Goal: Task Accomplishment & Management: Use online tool/utility

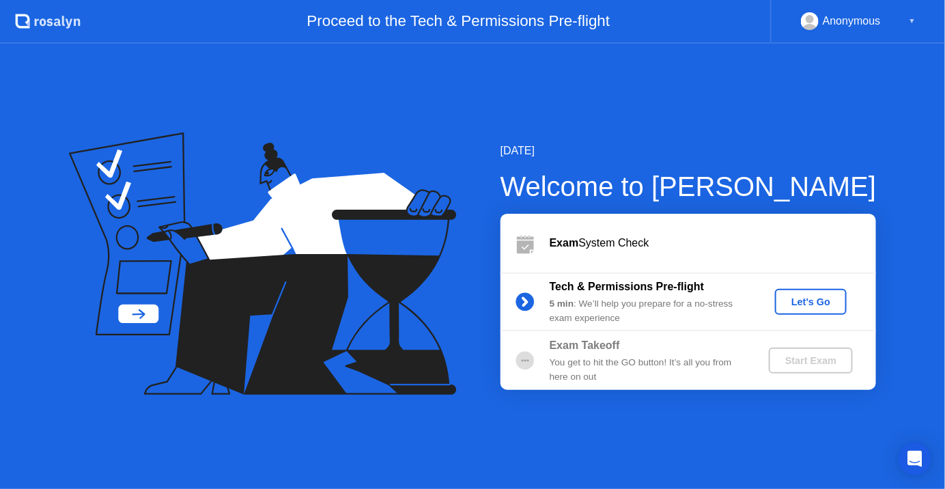
click at [797, 298] on div "Let's Go" at bounding box center [811, 301] width 61 height 11
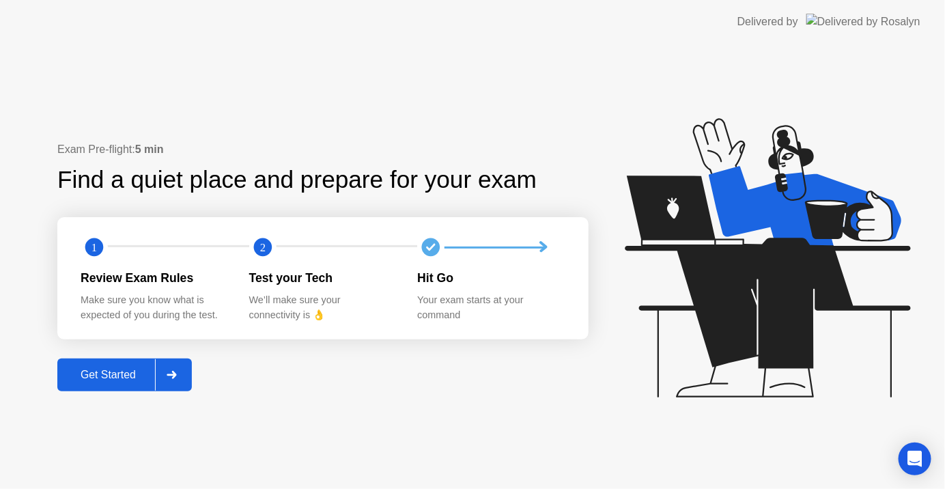
click at [775, 443] on div "Exam Pre-flight: 5 min Find a quiet place and prepare for your exam 1 2 Review …" at bounding box center [472, 266] width 945 height 445
click at [107, 372] on div "Get Started" at bounding box center [108, 375] width 94 height 12
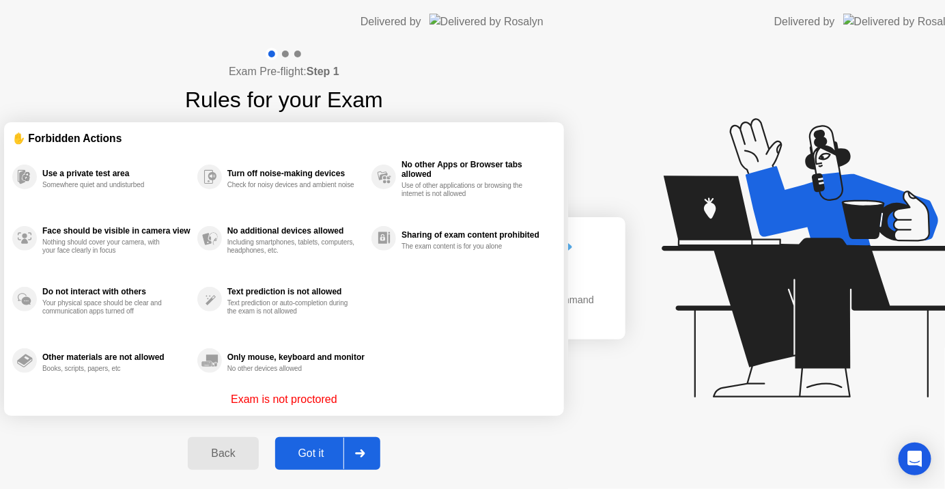
click at [107, 372] on div "Exam Pre-flight: Step 1 Rules for your Exam ✋ Forbidden Actions Use a private t…" at bounding box center [284, 266] width 568 height 445
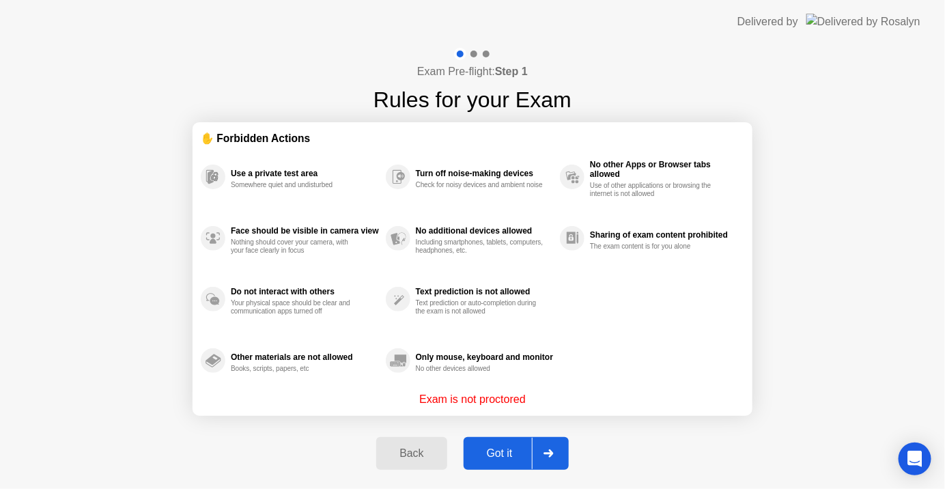
click at [500, 449] on div "Got it" at bounding box center [500, 453] width 64 height 12
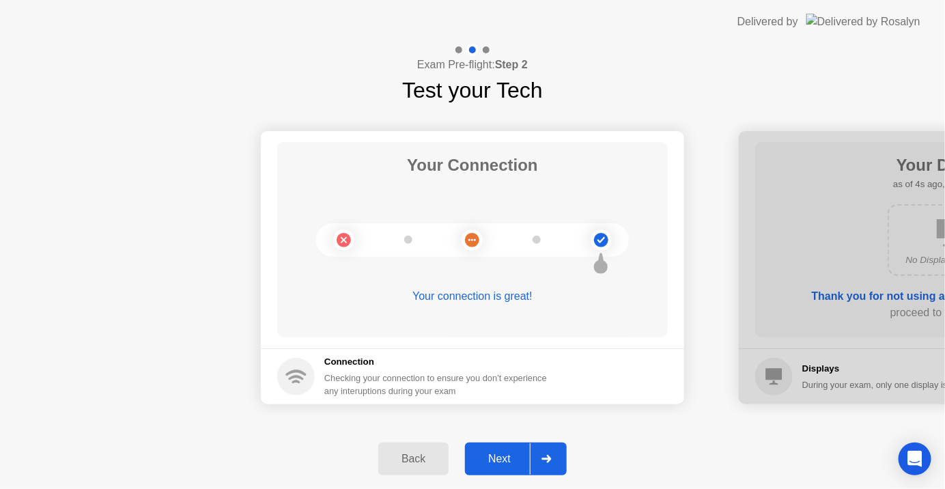
click at [509, 454] on div "Next" at bounding box center [499, 459] width 61 height 12
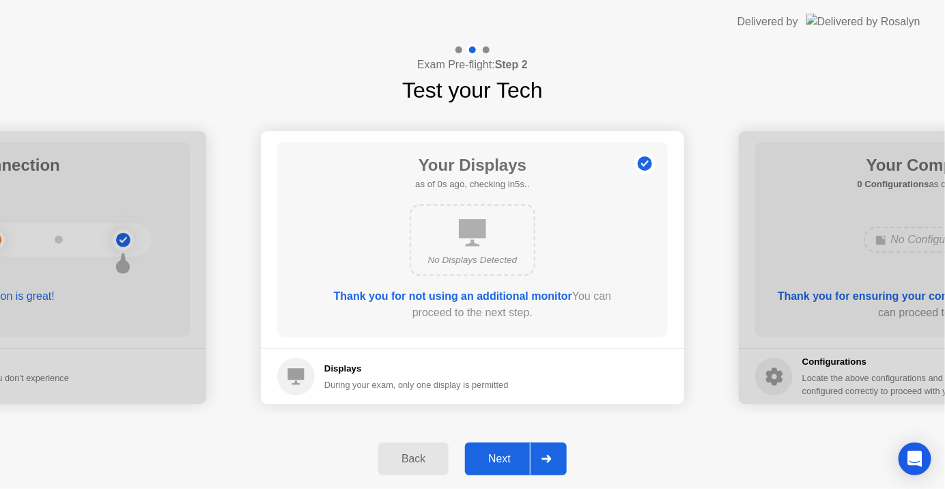
click at [509, 454] on div "Next" at bounding box center [499, 459] width 61 height 12
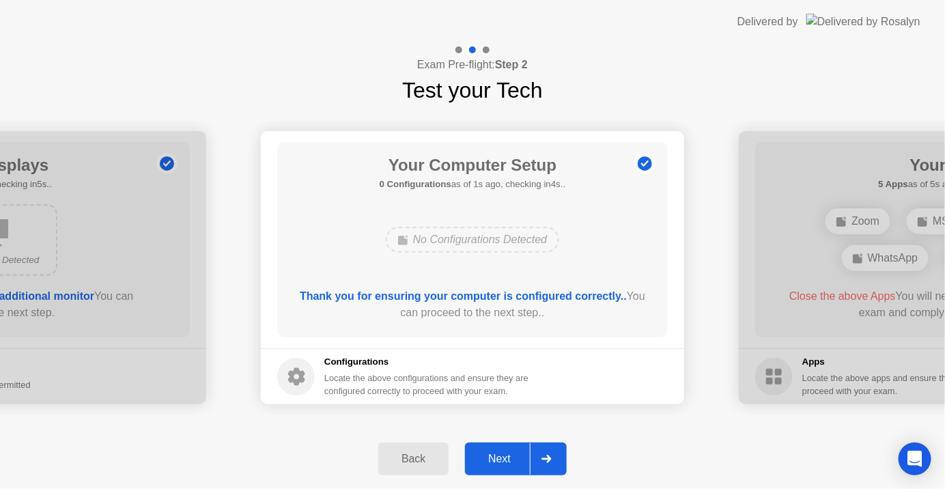
drag, startPoint x: 493, startPoint y: 465, endPoint x: 497, endPoint y: 452, distance: 12.8
click at [497, 453] on div "Next" at bounding box center [499, 459] width 61 height 12
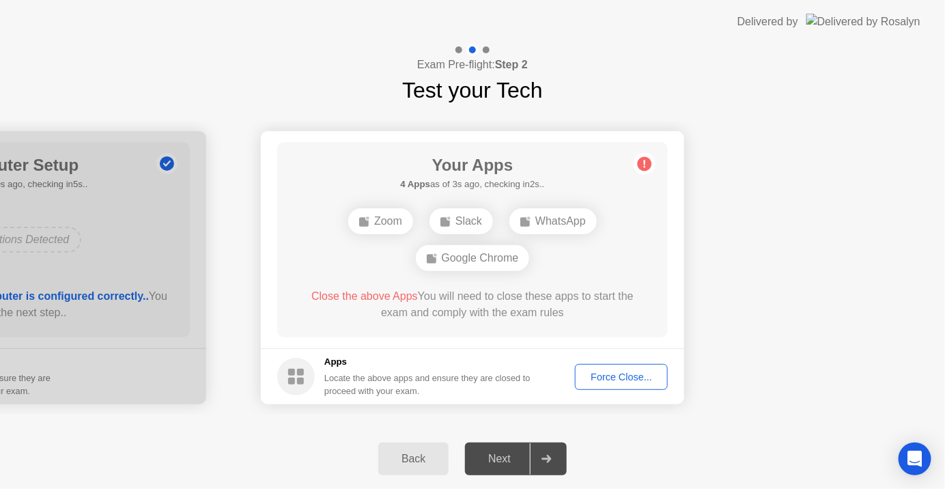
click at [606, 374] on div "Force Close..." at bounding box center [621, 377] width 83 height 11
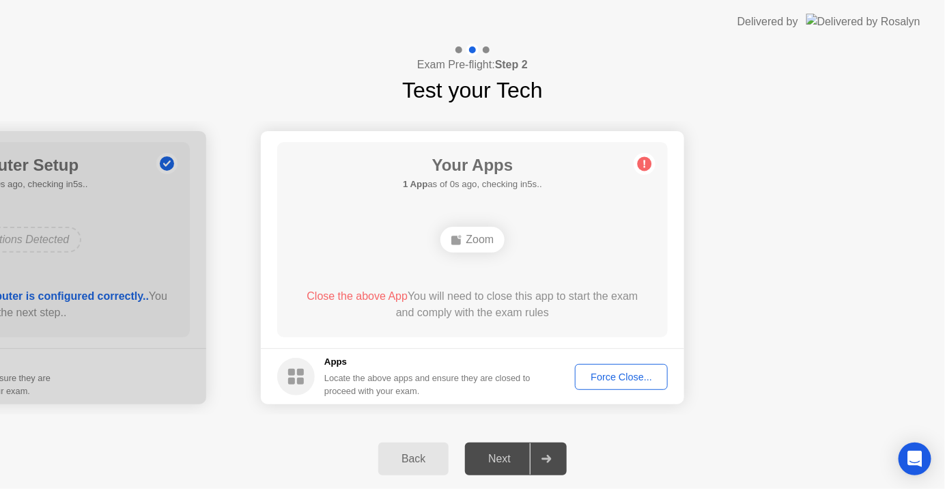
click at [622, 374] on div "Force Close..." at bounding box center [621, 377] width 83 height 11
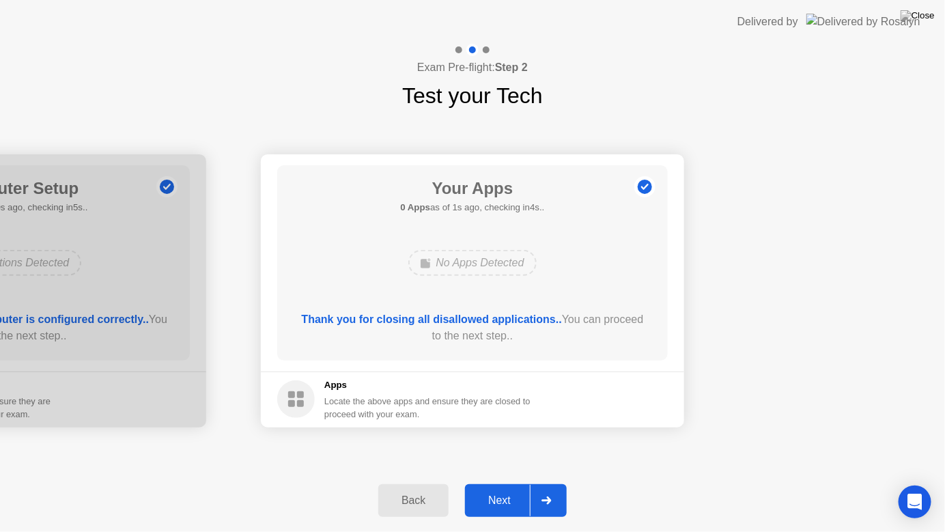
click at [512, 488] on div "Next" at bounding box center [499, 501] width 61 height 12
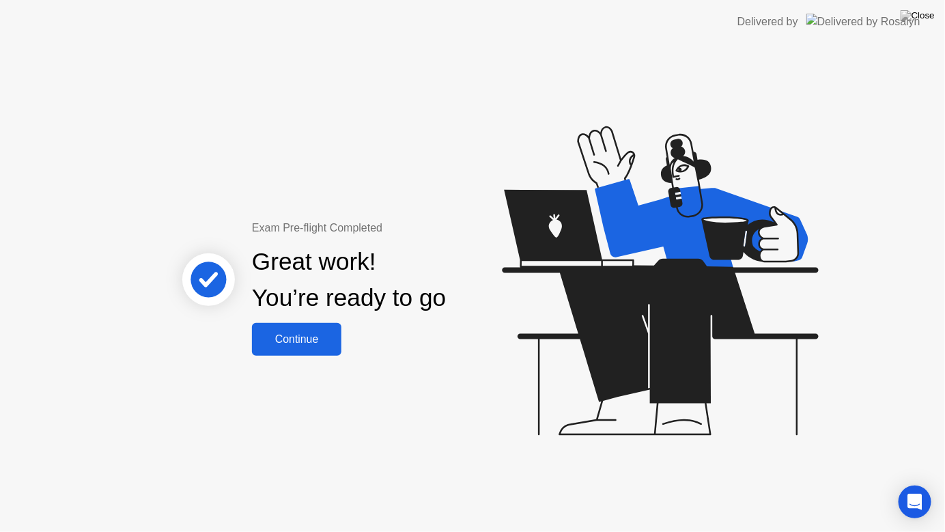
click at [326, 340] on div "Continue" at bounding box center [296, 339] width 81 height 12
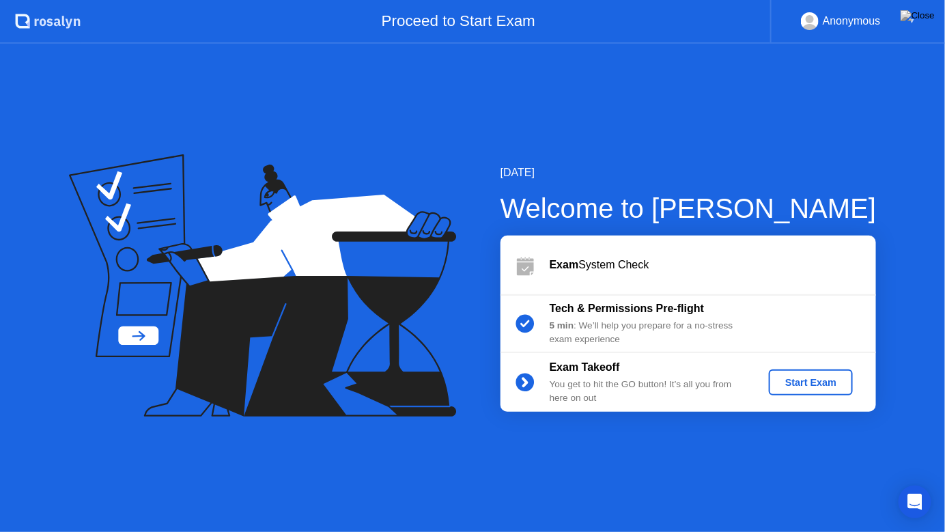
click at [814, 377] on div "Start Exam" at bounding box center [811, 382] width 73 height 11
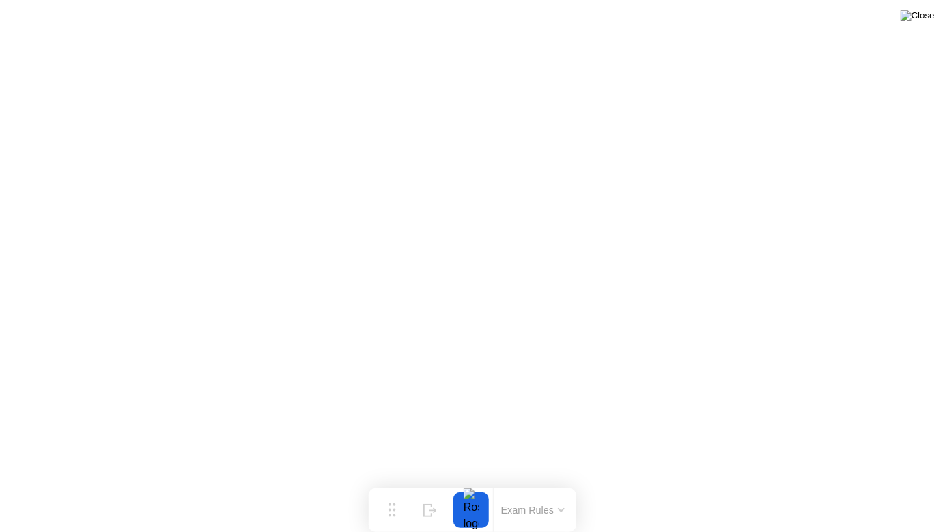
click at [924, 16] on img at bounding box center [918, 15] width 34 height 11
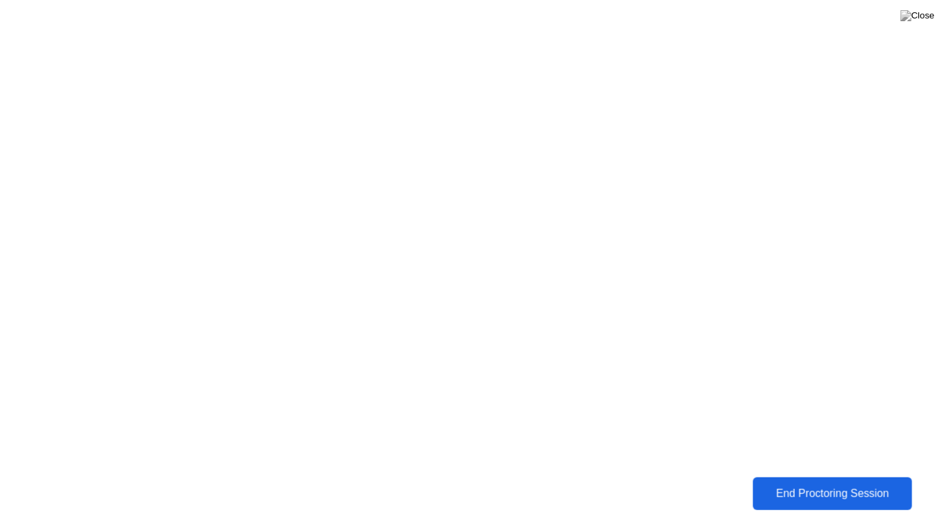
click at [824, 488] on div "End Proctoring Session" at bounding box center [834, 494] width 152 height 12
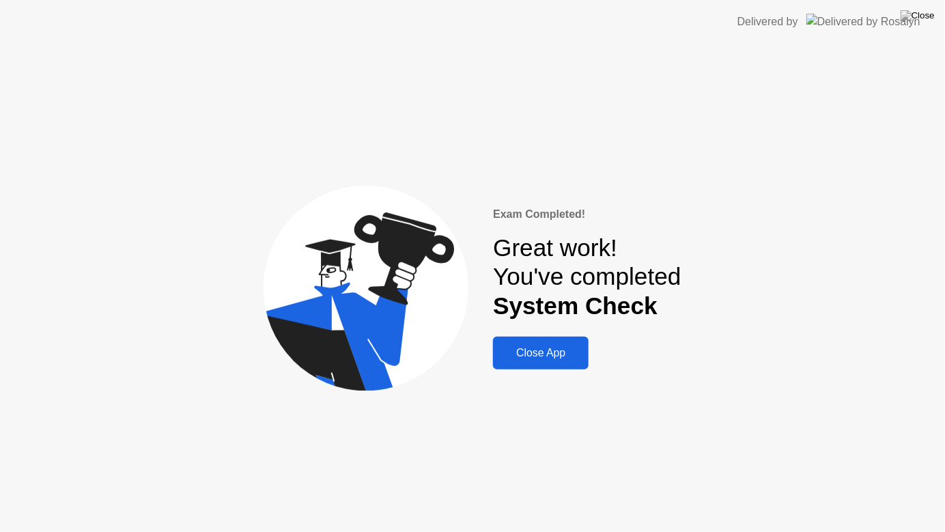
click at [550, 355] on div "Close App" at bounding box center [540, 353] width 87 height 12
